Goal: Transaction & Acquisition: Purchase product/service

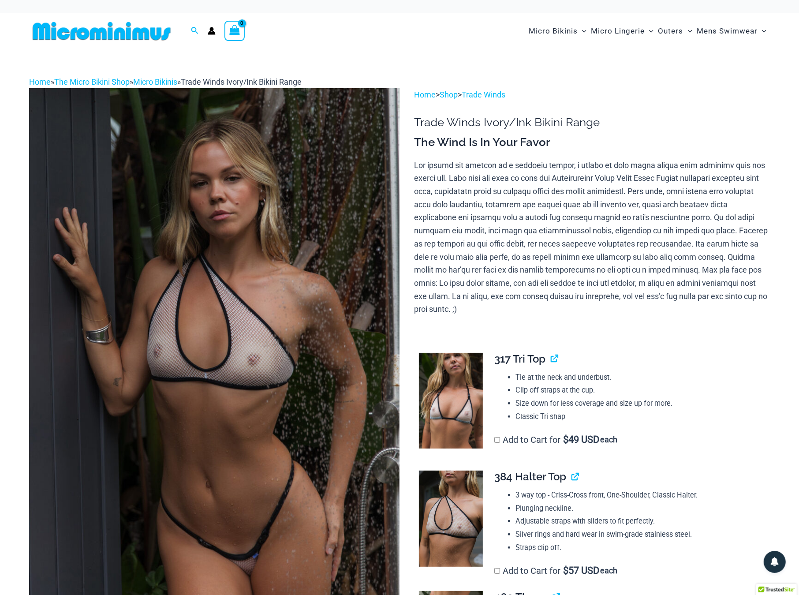
click at [255, 360] on img at bounding box center [214, 366] width 371 height 556
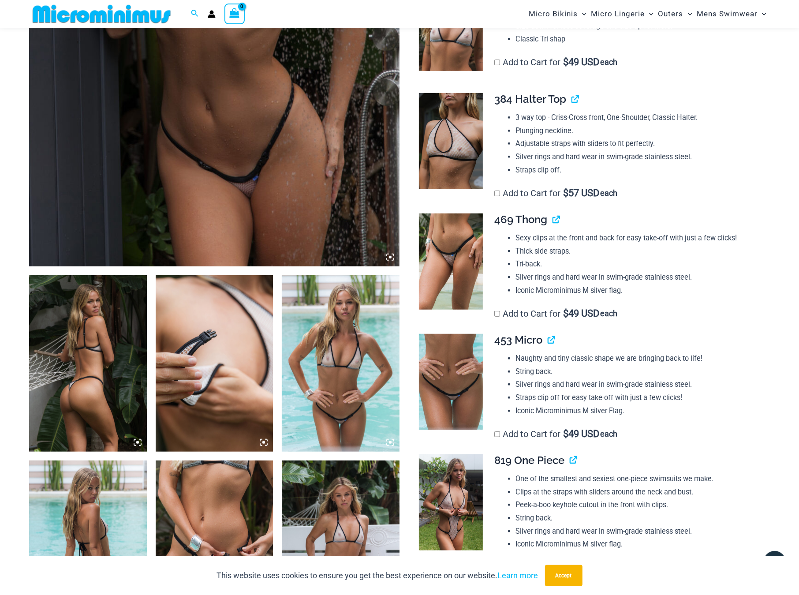
scroll to position [110, 0]
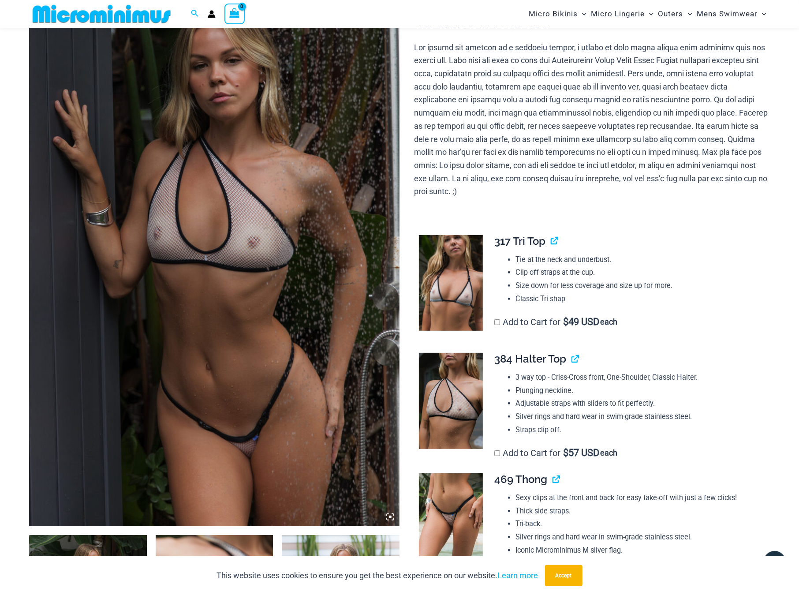
click at [316, 371] on img at bounding box center [214, 248] width 371 height 556
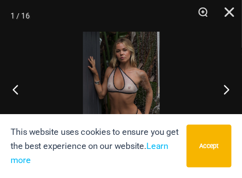
scroll to position [51, 0]
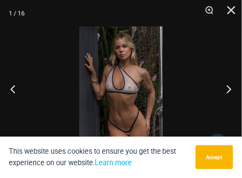
click at [130, 106] on img at bounding box center [120, 88] width 83 height 125
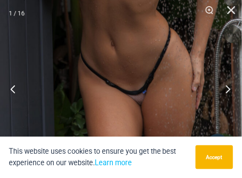
click at [227, 91] on button "Next" at bounding box center [225, 89] width 33 height 44
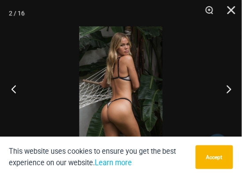
click at [18, 90] on button "Previous" at bounding box center [16, 89] width 33 height 44
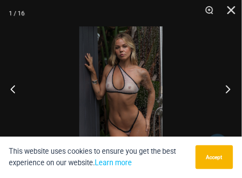
click at [228, 90] on button "Next" at bounding box center [225, 89] width 33 height 44
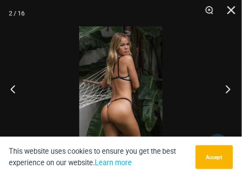
click at [228, 90] on button "Next" at bounding box center [225, 89] width 33 height 44
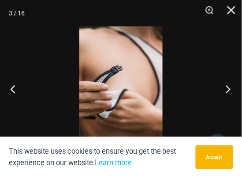
click at [228, 90] on button "Next" at bounding box center [225, 89] width 33 height 44
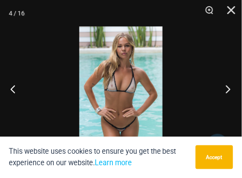
click at [230, 90] on button "Next" at bounding box center [225, 89] width 33 height 44
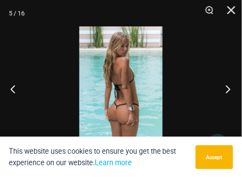
click at [230, 90] on button "Next" at bounding box center [225, 89] width 33 height 44
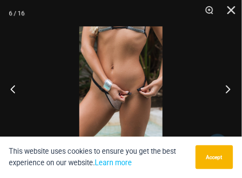
click at [230, 90] on button "Next" at bounding box center [225, 89] width 33 height 44
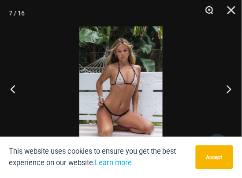
click at [212, 11] on button "Zoom" at bounding box center [206, 13] width 22 height 26
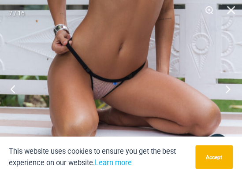
click at [229, 89] on button "Next" at bounding box center [225, 89] width 33 height 44
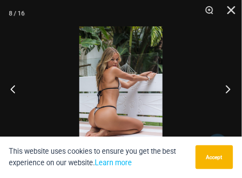
click at [229, 89] on button "Next" at bounding box center [225, 89] width 33 height 44
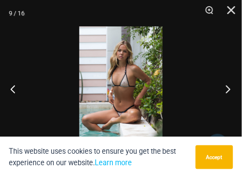
click at [229, 89] on button "Next" at bounding box center [225, 89] width 33 height 44
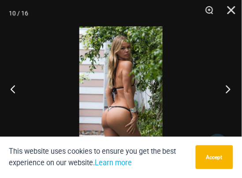
click at [229, 89] on button "Next" at bounding box center [225, 89] width 33 height 44
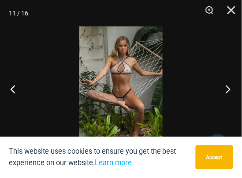
click at [229, 89] on button "Next" at bounding box center [225, 89] width 33 height 44
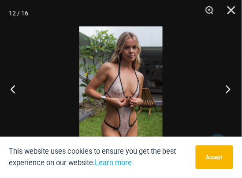
click at [229, 89] on button "Next" at bounding box center [225, 89] width 33 height 44
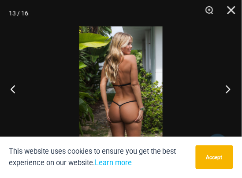
click at [229, 89] on button "Next" at bounding box center [225, 89] width 33 height 44
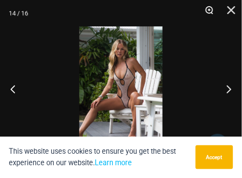
click at [210, 11] on button "Zoom" at bounding box center [206, 13] width 22 height 26
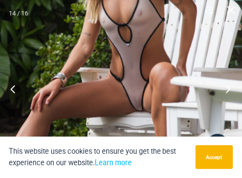
click at [229, 90] on button "Next" at bounding box center [225, 89] width 33 height 44
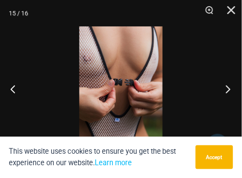
click at [229, 89] on button "Next" at bounding box center [225, 89] width 33 height 44
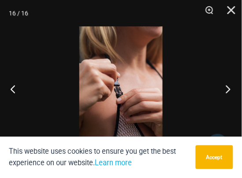
click at [229, 89] on button "Next" at bounding box center [225, 89] width 33 height 44
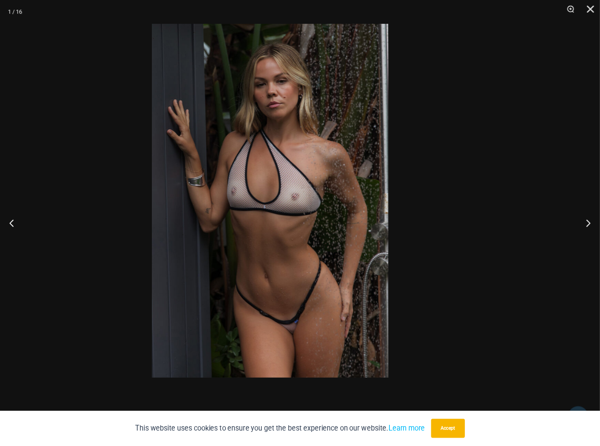
scroll to position [2, 0]
